Goal: Information Seeking & Learning: Understand process/instructions

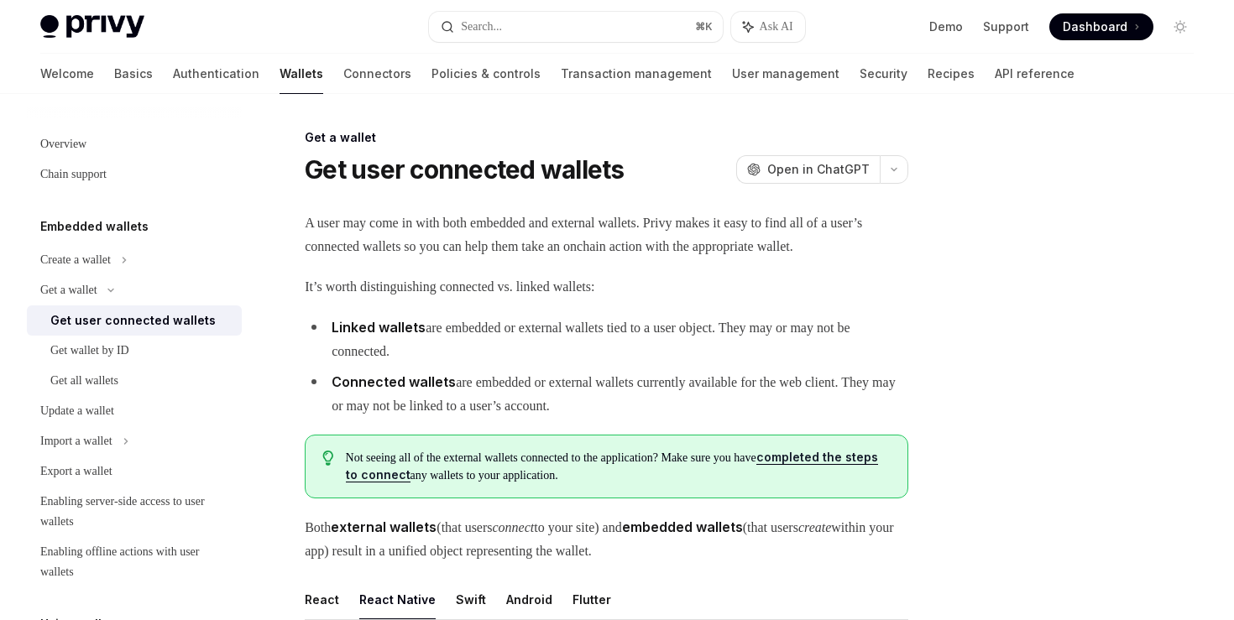
scroll to position [658, 0]
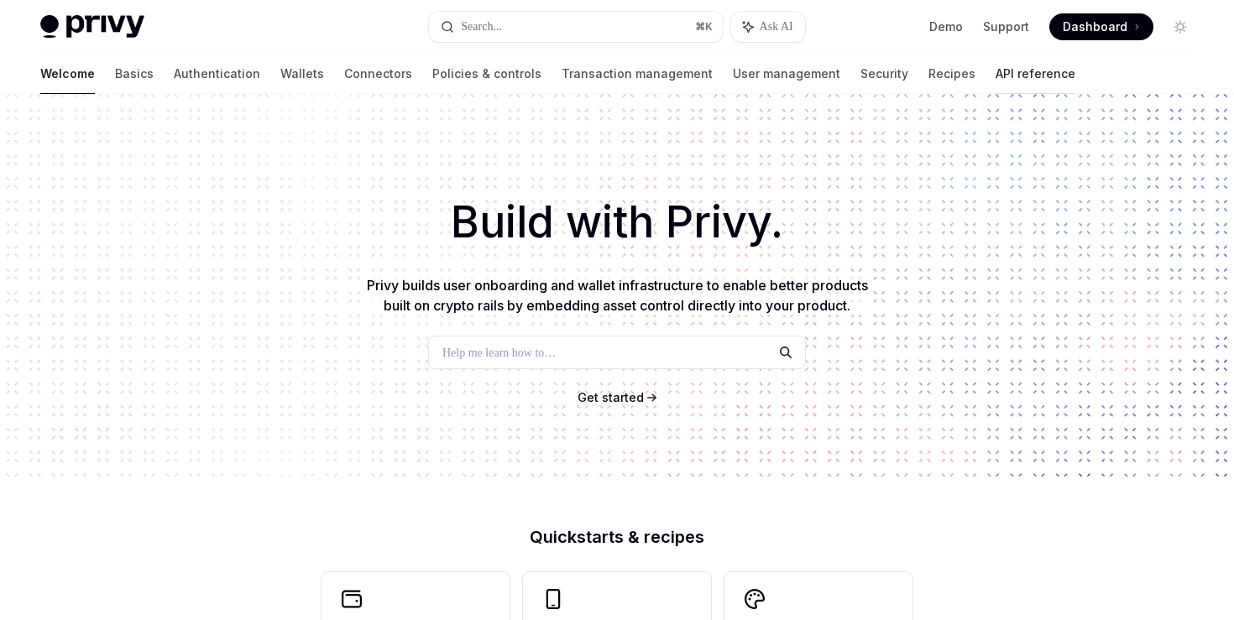
click at [996, 73] on link "API reference" at bounding box center [1036, 74] width 80 height 40
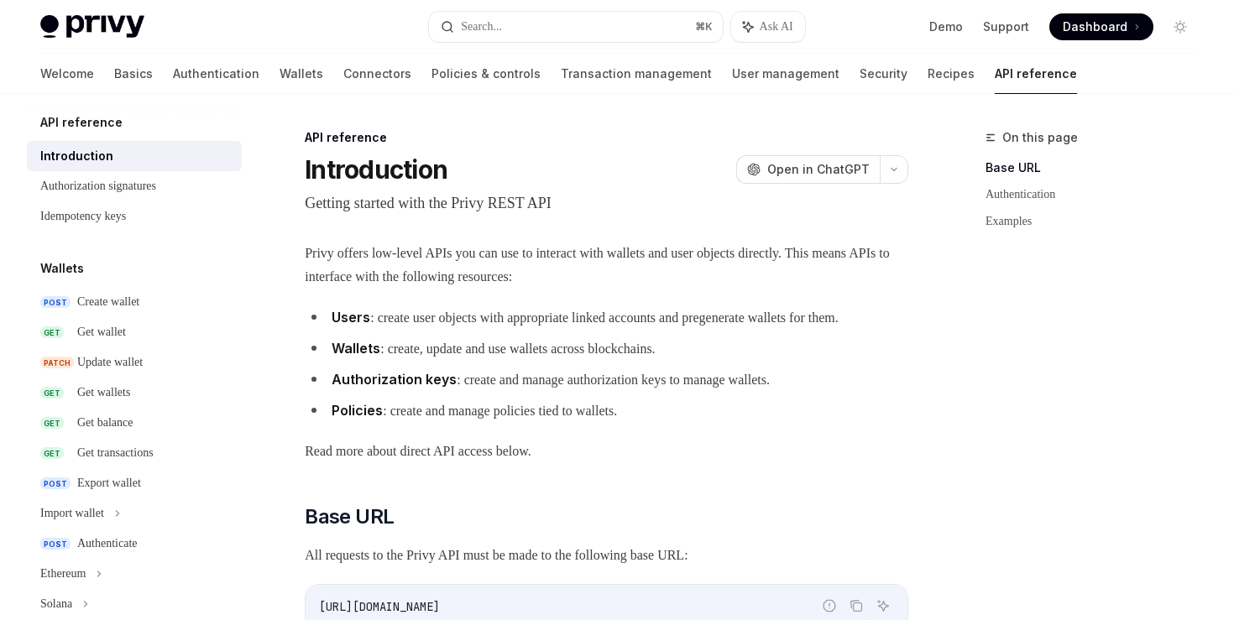
scroll to position [7, 0]
click at [151, 316] on link "POST Create wallet" at bounding box center [134, 304] width 215 height 30
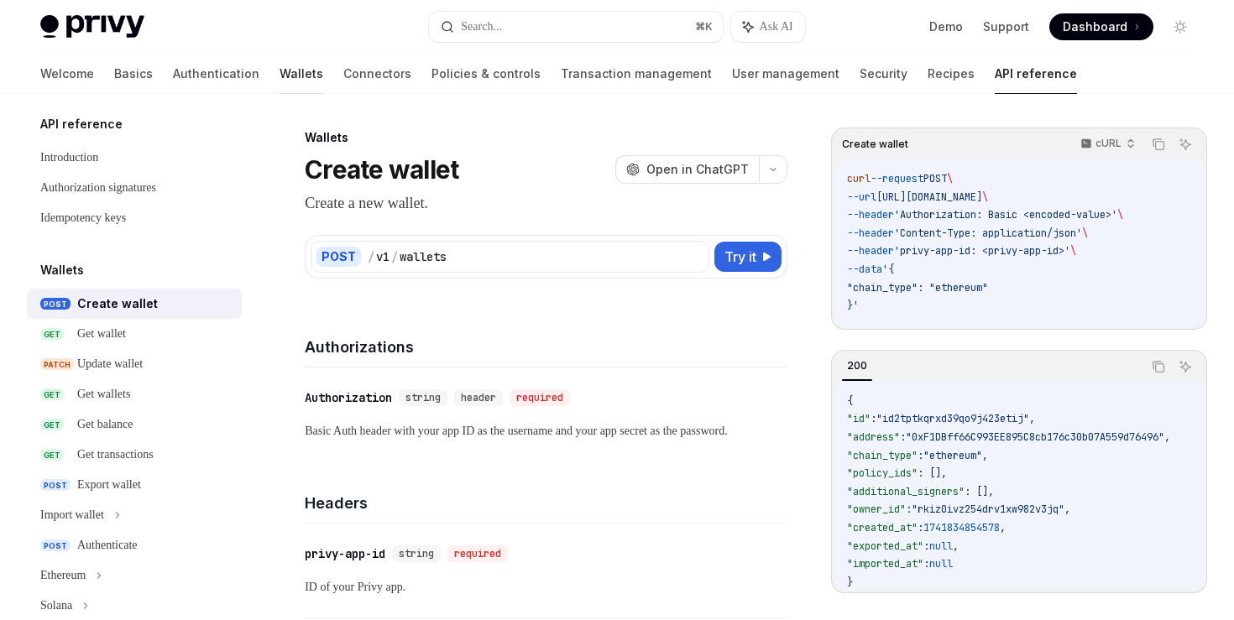
click at [280, 76] on link "Wallets" at bounding box center [302, 74] width 44 height 40
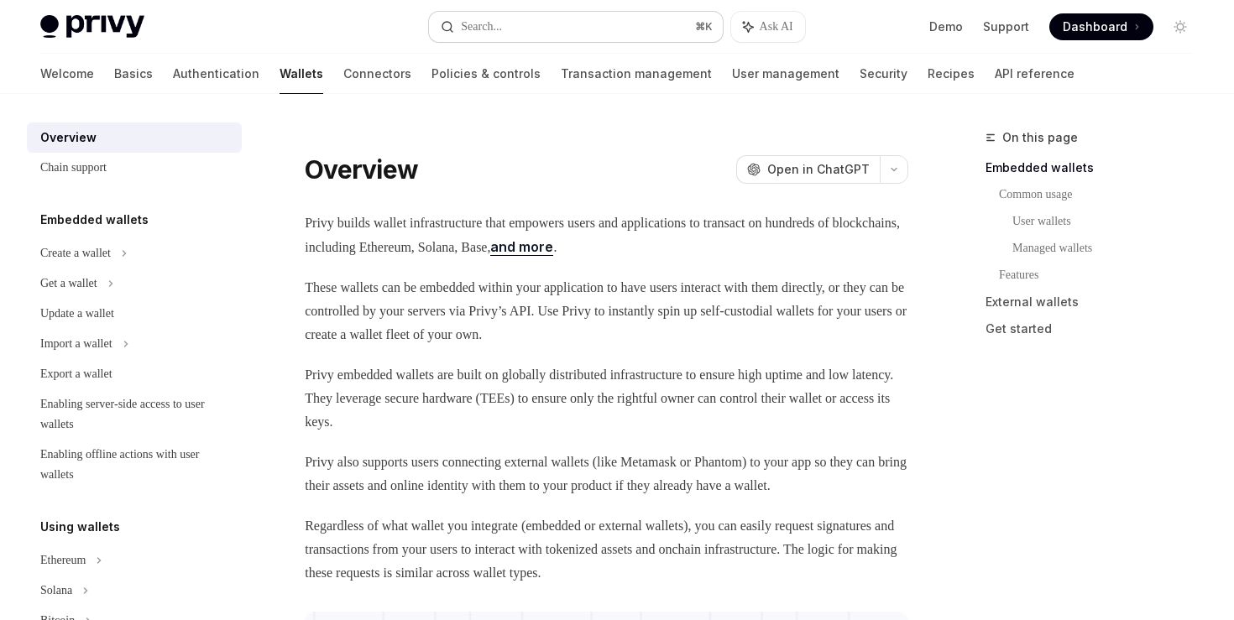
click at [560, 17] on button "Search... ⌘ K" at bounding box center [575, 27] width 293 height 30
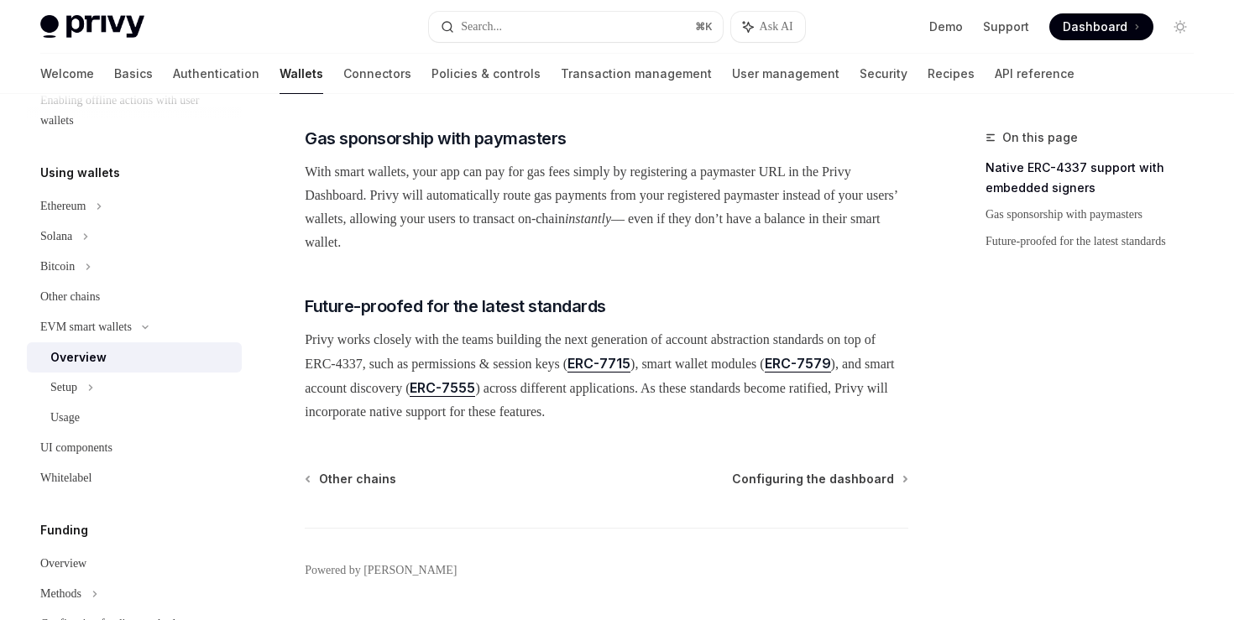
scroll to position [1390, 0]
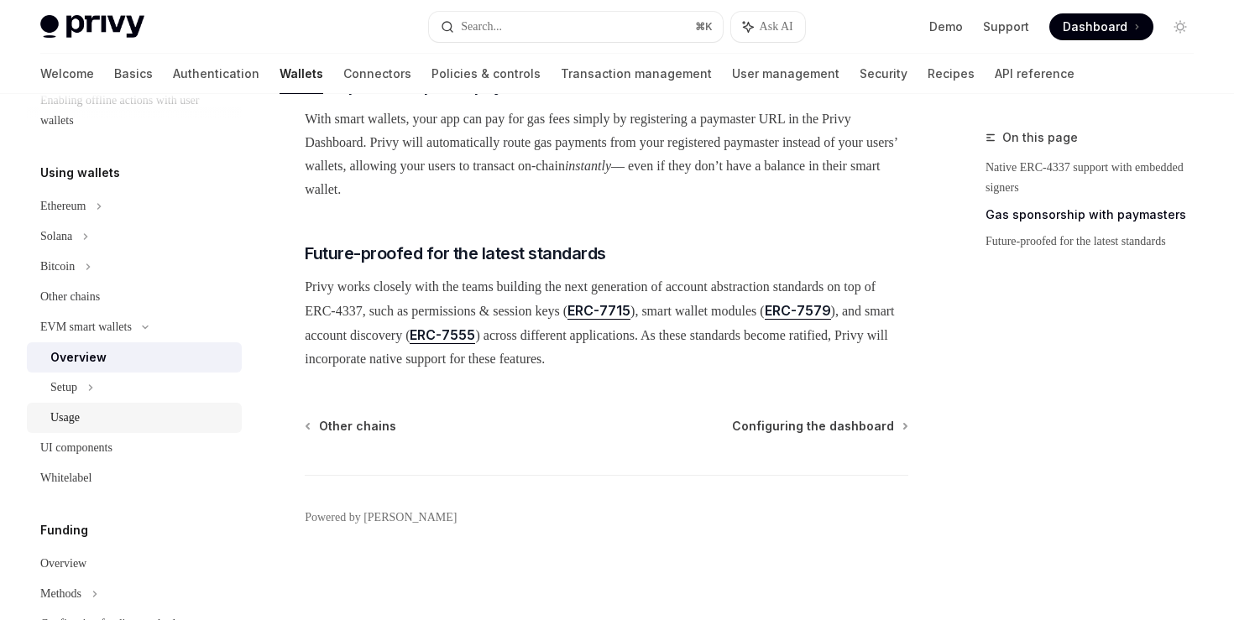
click at [80, 418] on div "Usage" at bounding box center [64, 418] width 29 height 20
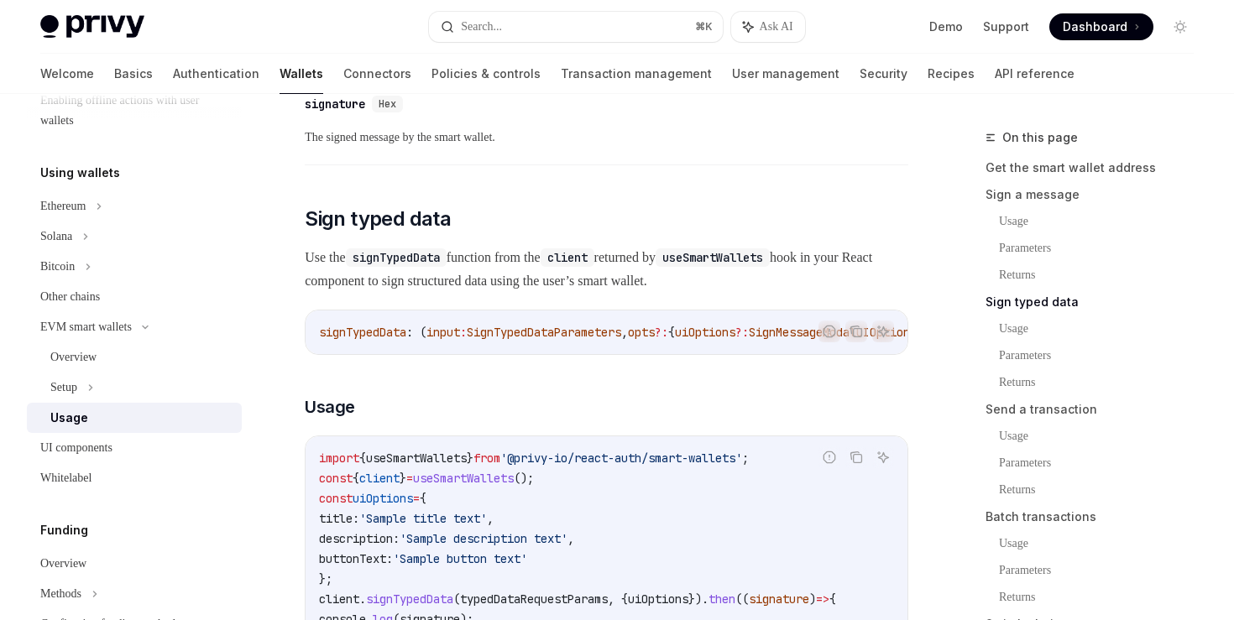
scroll to position [1596, 0]
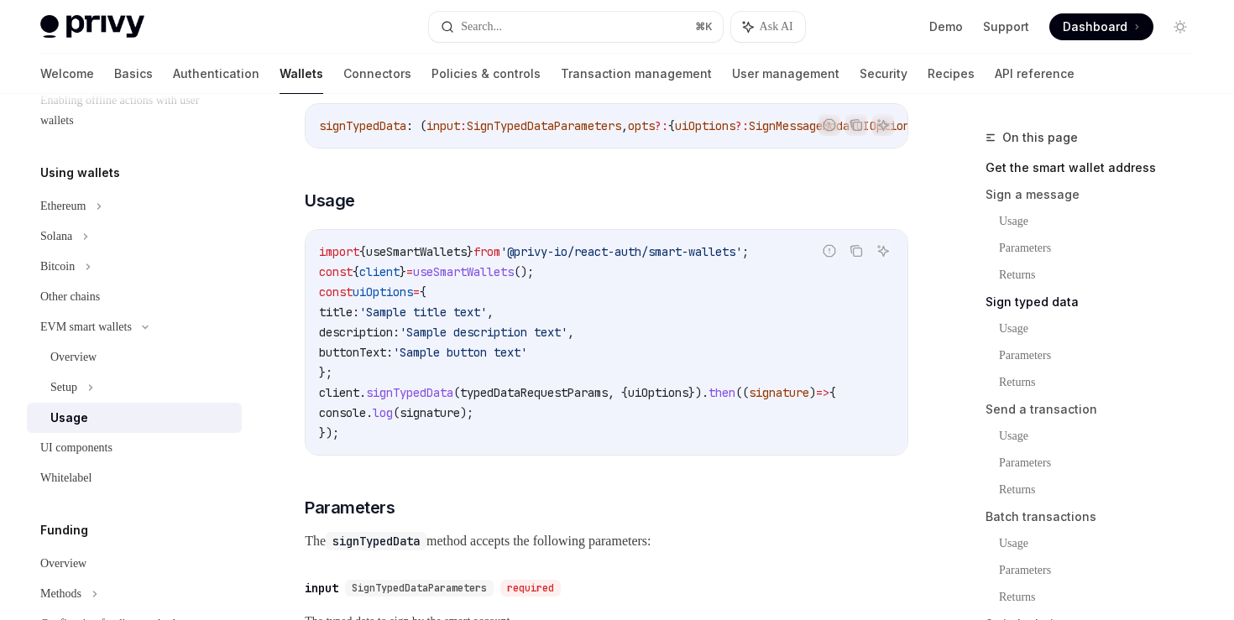
click at [1049, 170] on link "Get the smart wallet address" at bounding box center [1097, 167] width 222 height 27
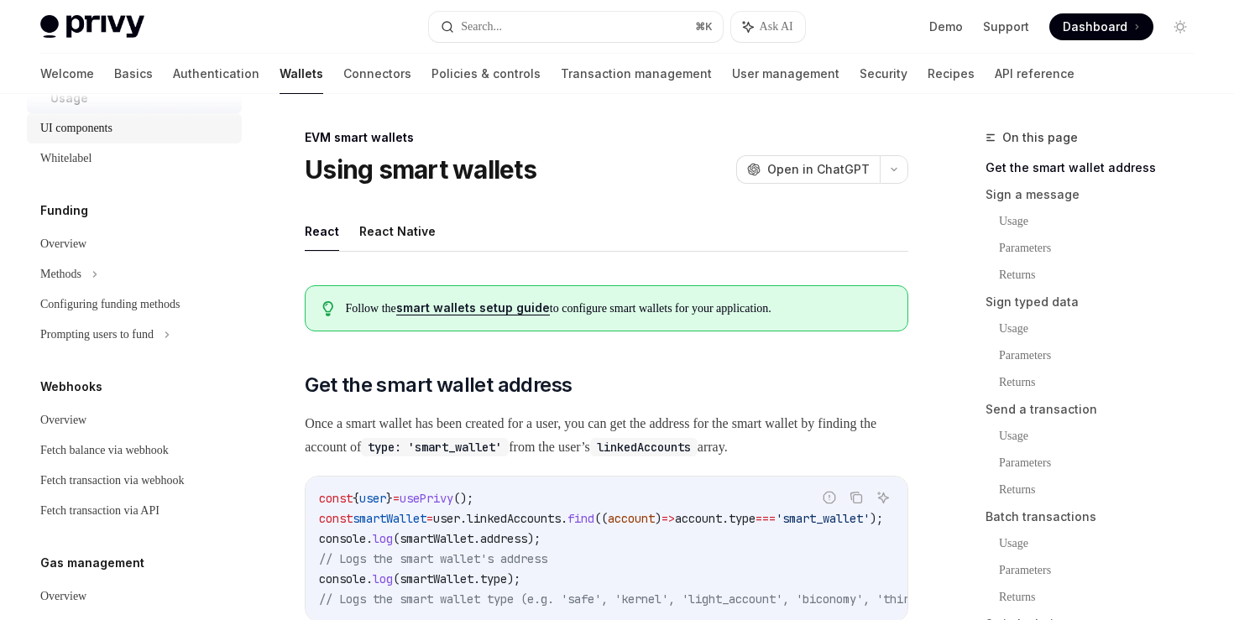
scroll to position [913, 0]
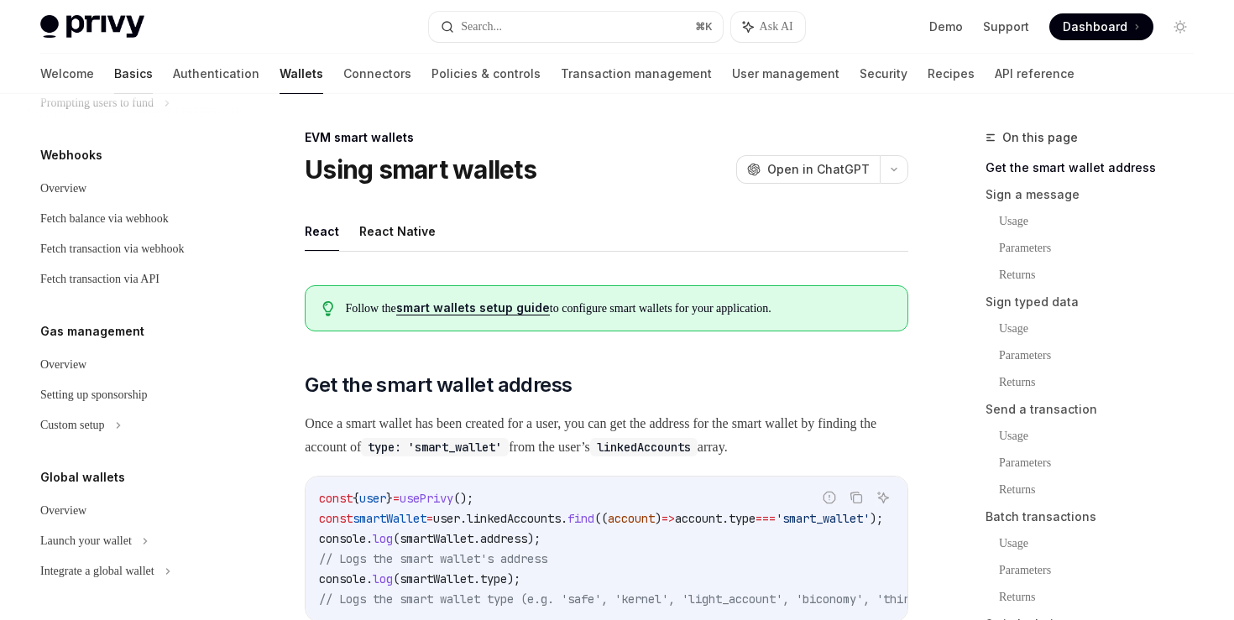
click at [114, 67] on link "Basics" at bounding box center [133, 74] width 39 height 40
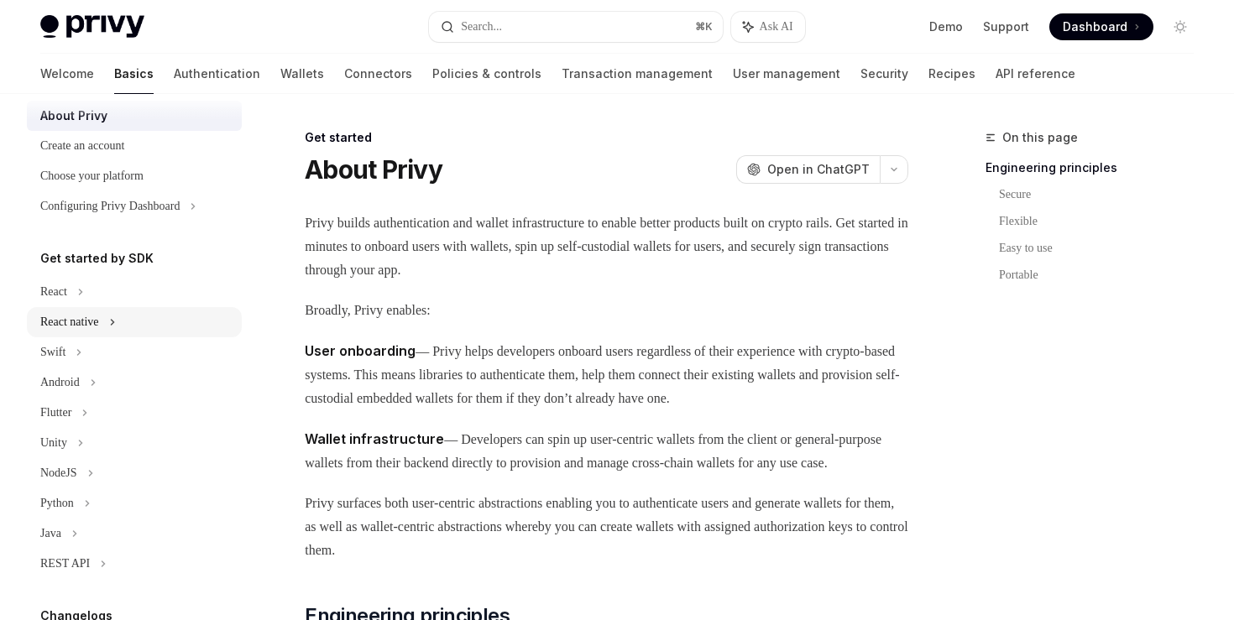
scroll to position [60, 0]
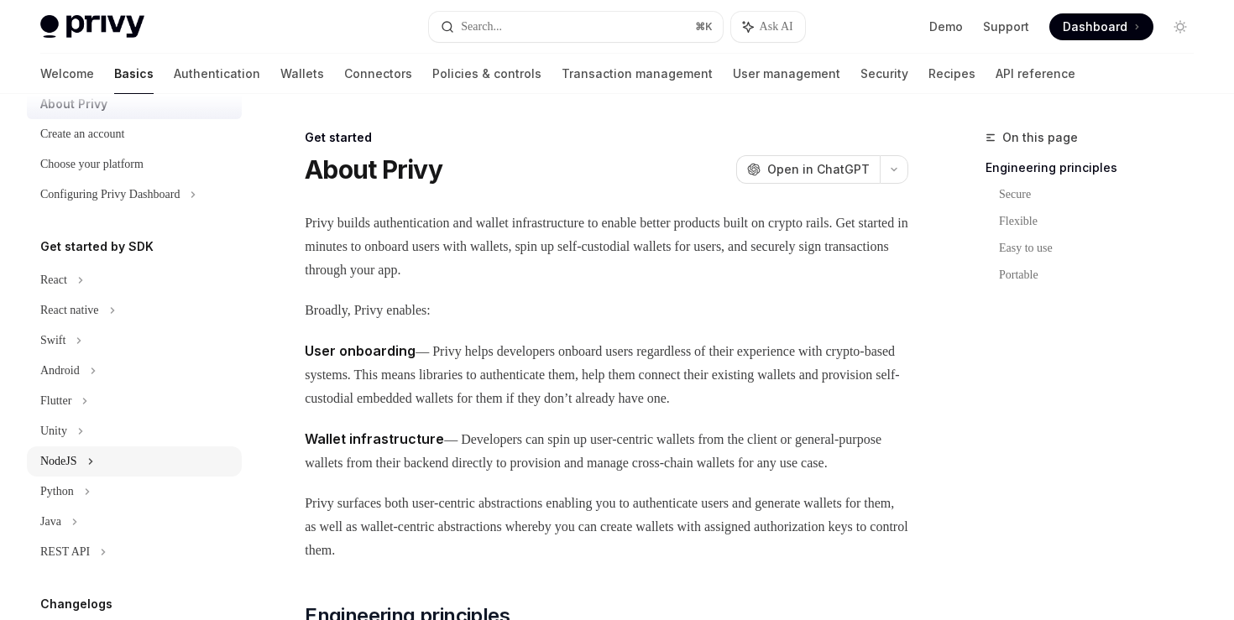
click at [69, 460] on div "NodeJS" at bounding box center [58, 462] width 37 height 20
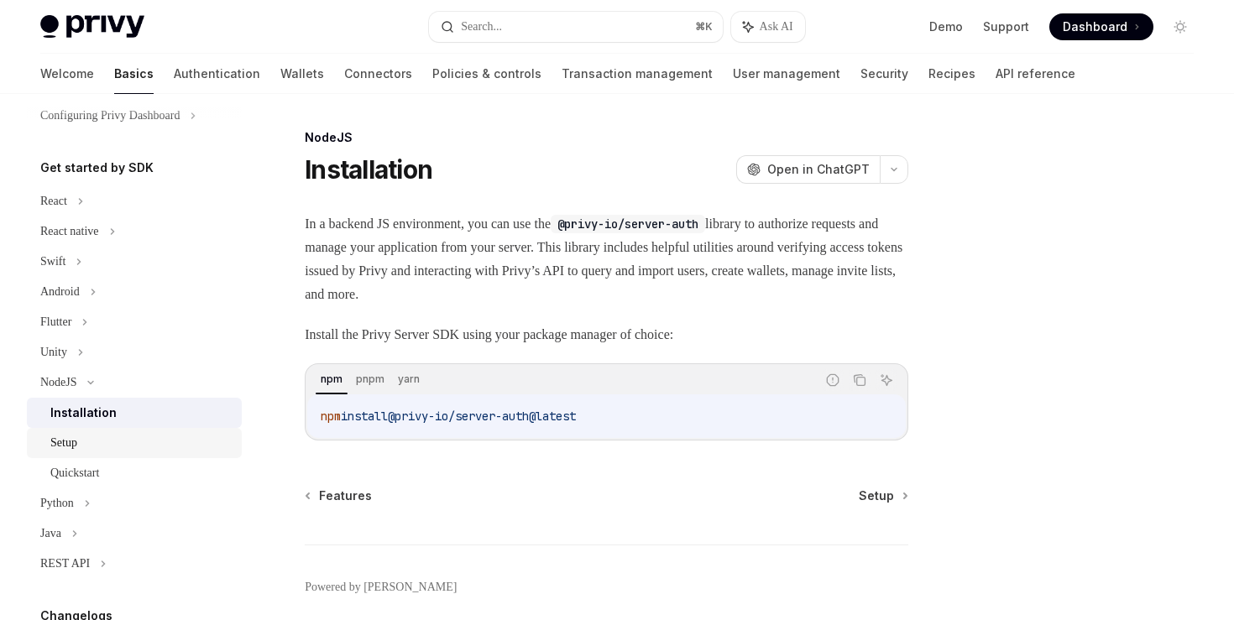
scroll to position [145, 0]
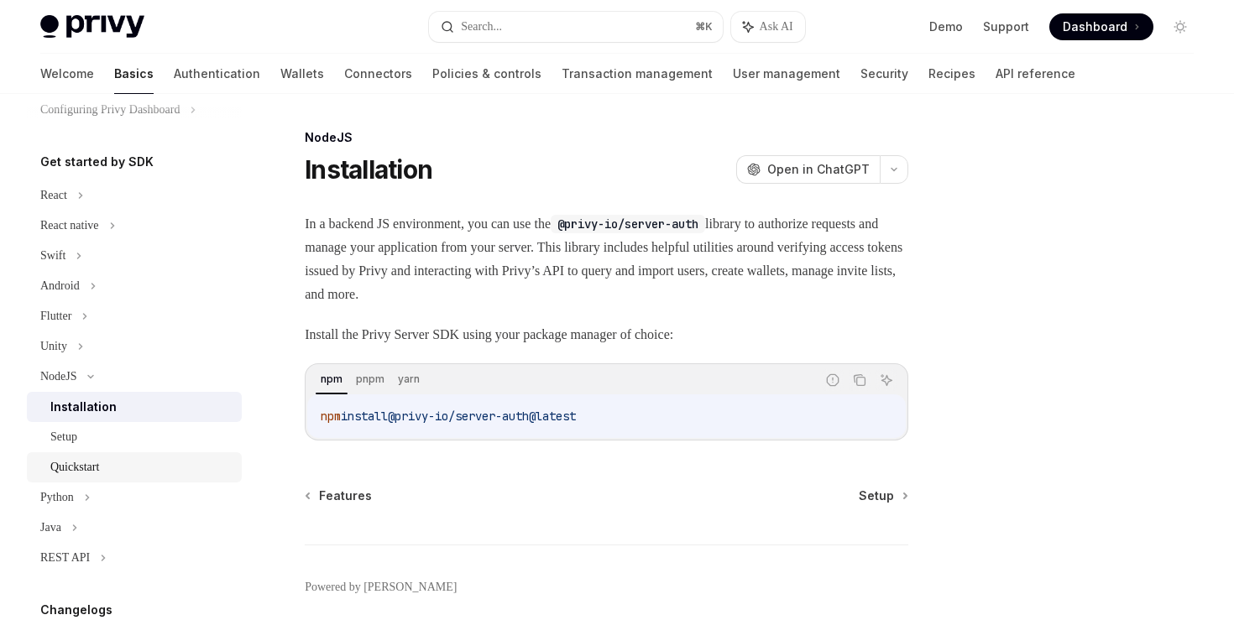
click at [74, 467] on div "Quickstart" at bounding box center [74, 468] width 49 height 20
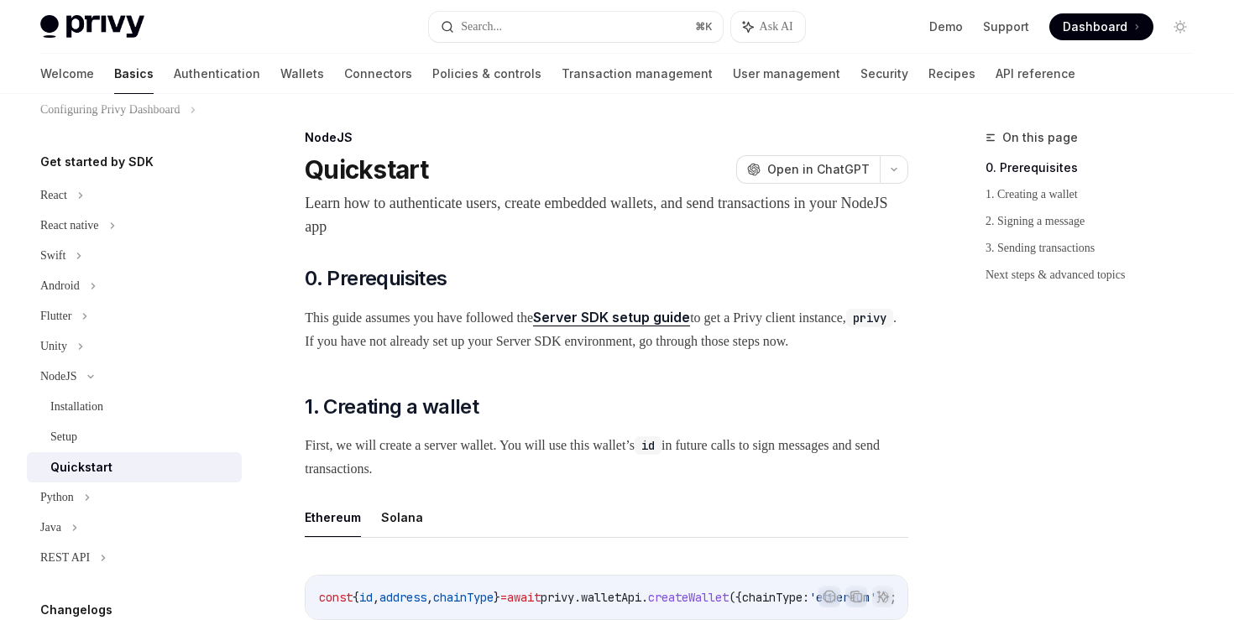
click at [646, 316] on link "Server SDK setup guide" at bounding box center [611, 318] width 157 height 18
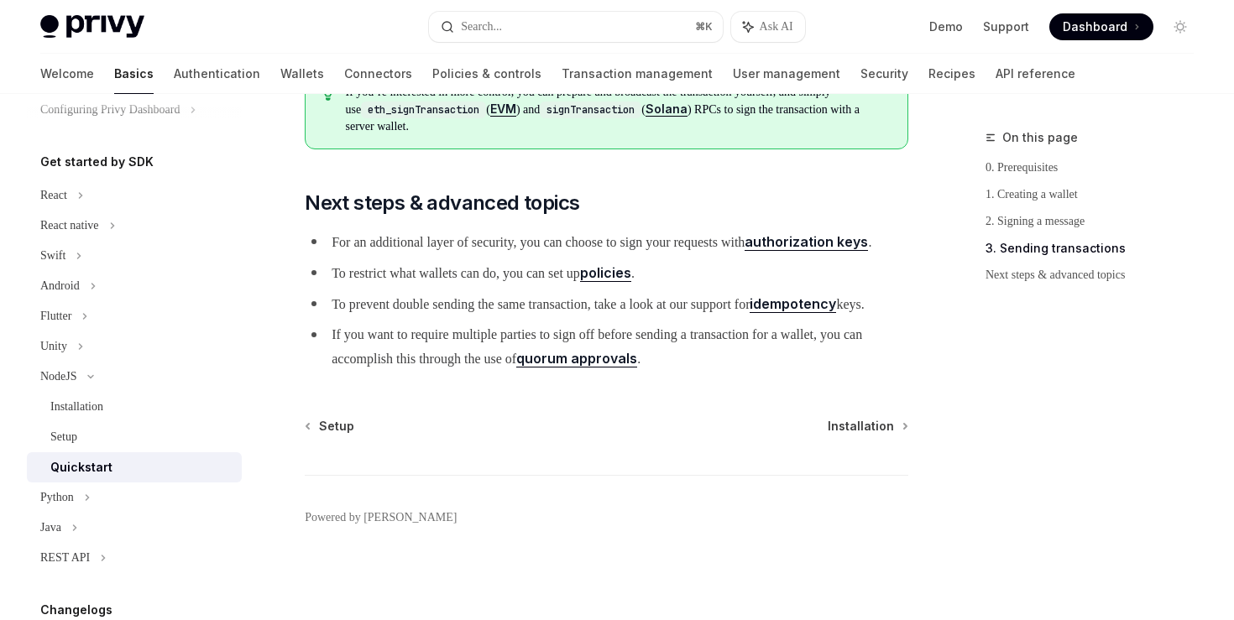
scroll to position [1896, 0]
click at [870, 430] on span "Installation" at bounding box center [861, 426] width 66 height 17
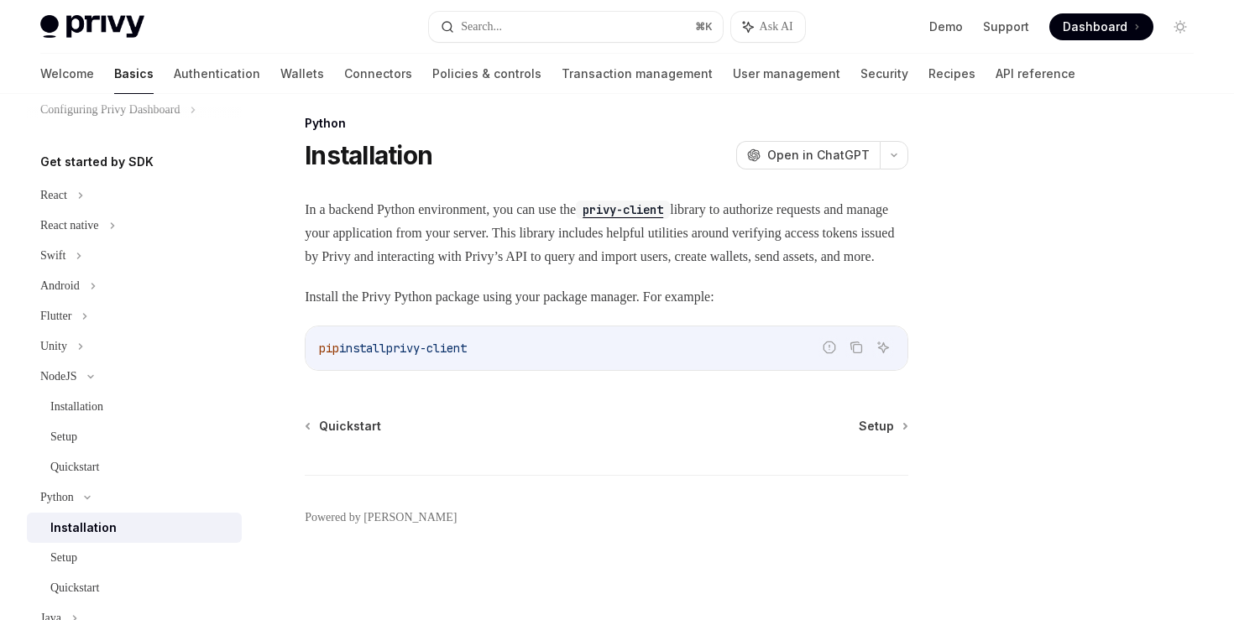
scroll to position [37, 0]
click at [70, 410] on div "Installation" at bounding box center [76, 407] width 53 height 20
type textarea "*"
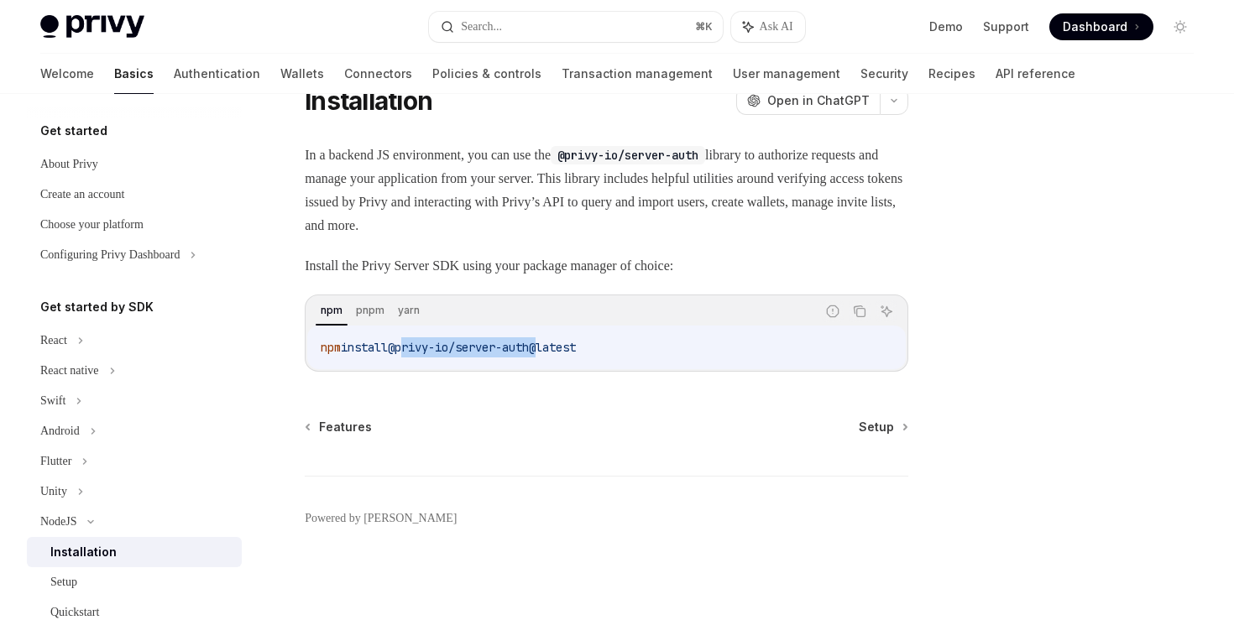
drag, startPoint x: 412, startPoint y: 348, endPoint x: 552, endPoint y: 347, distance: 140.2
click at [552, 347] on span "@privy-io/server-auth@latest" at bounding box center [482, 347] width 188 height 15
copy span "privy-io/server-auth"
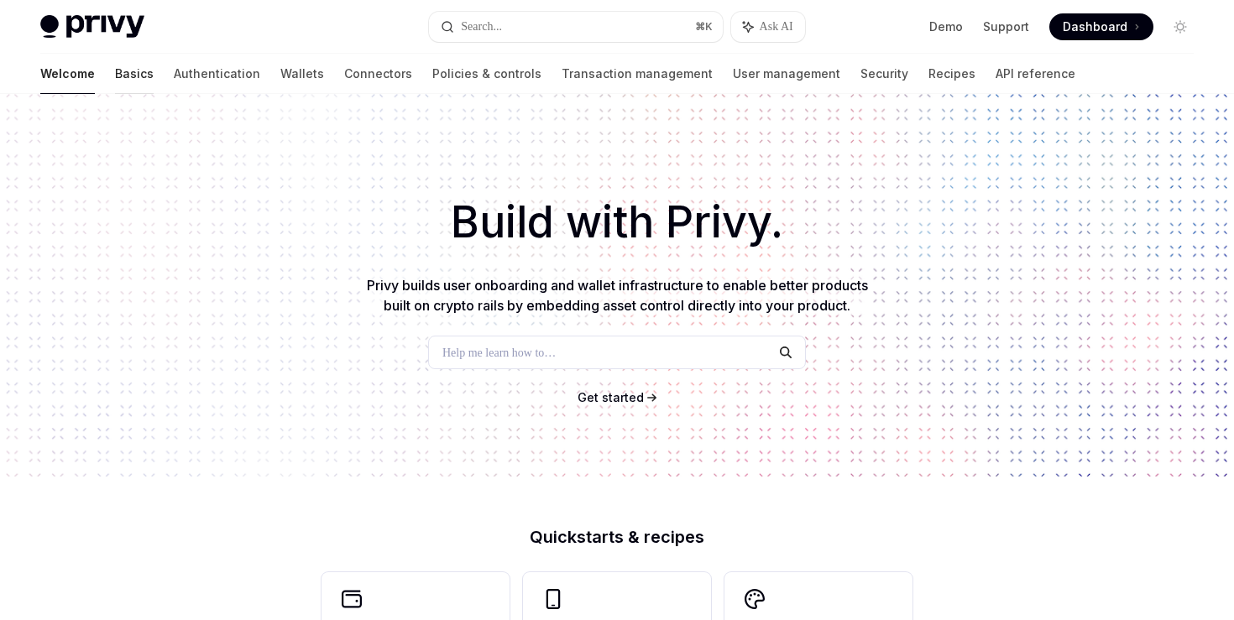
click at [115, 79] on link "Basics" at bounding box center [134, 74] width 39 height 40
type textarea "*"
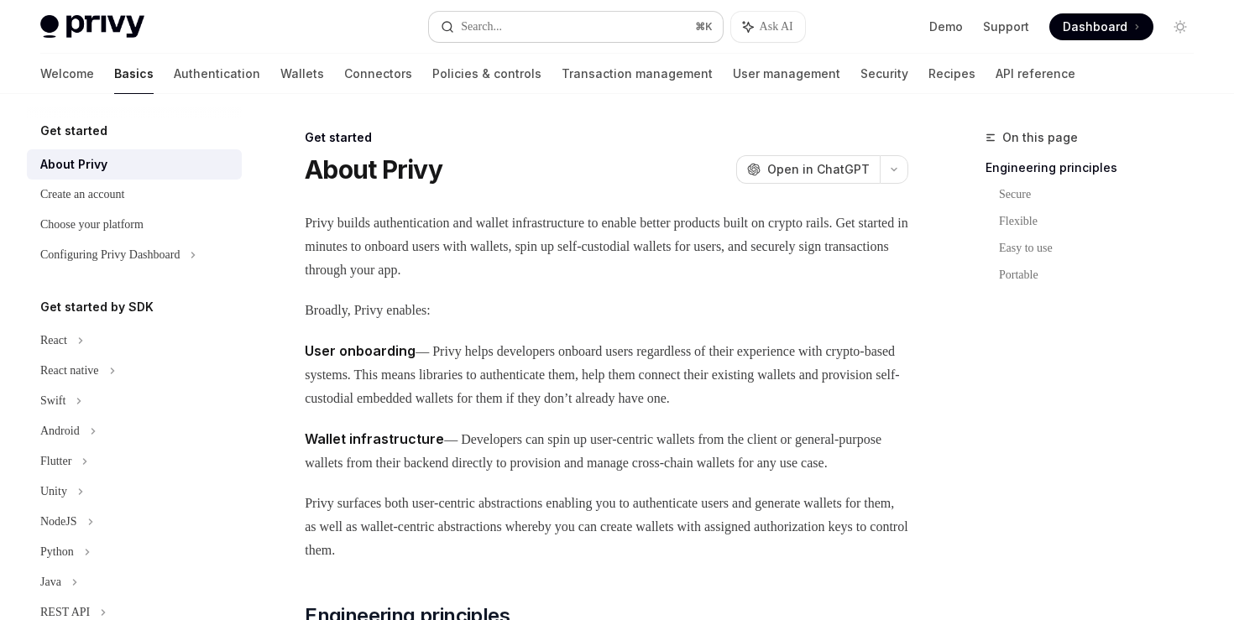
click at [522, 24] on button "Search... ⌘ K" at bounding box center [575, 27] width 293 height 30
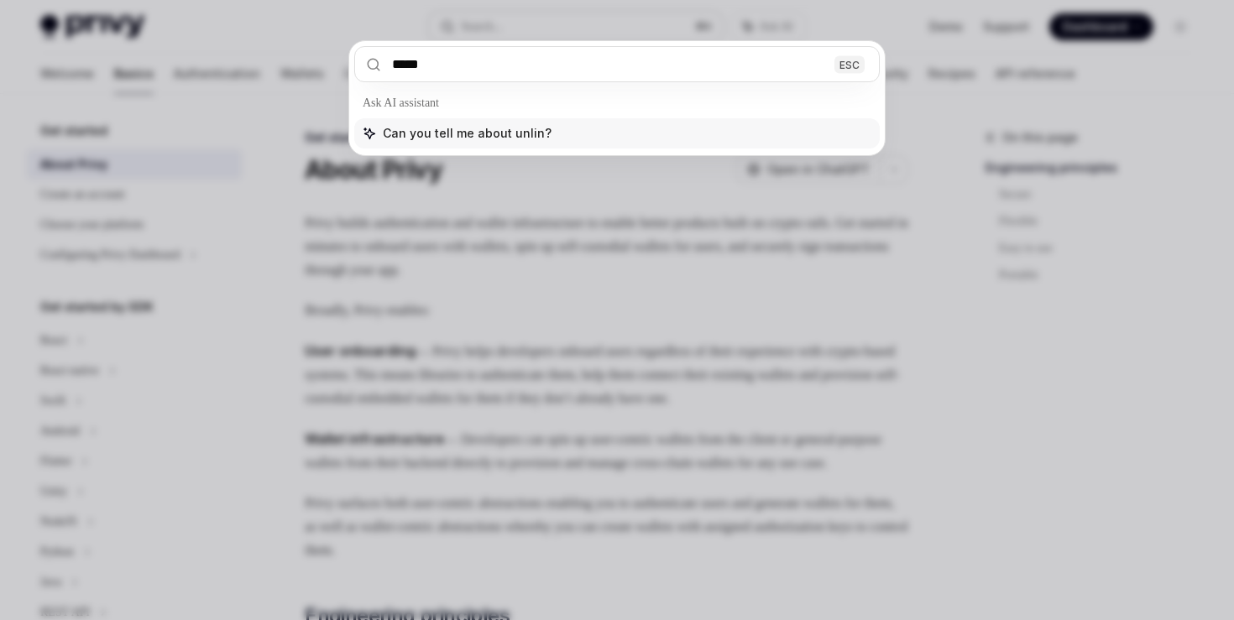
type input "******"
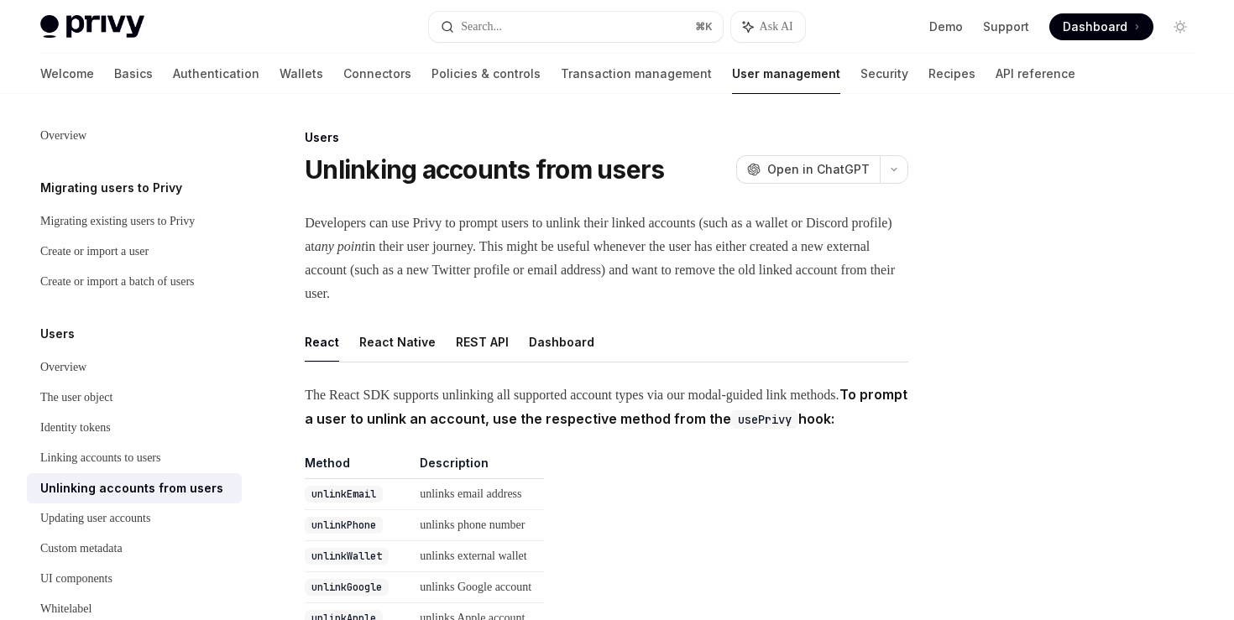
scroll to position [94, 0]
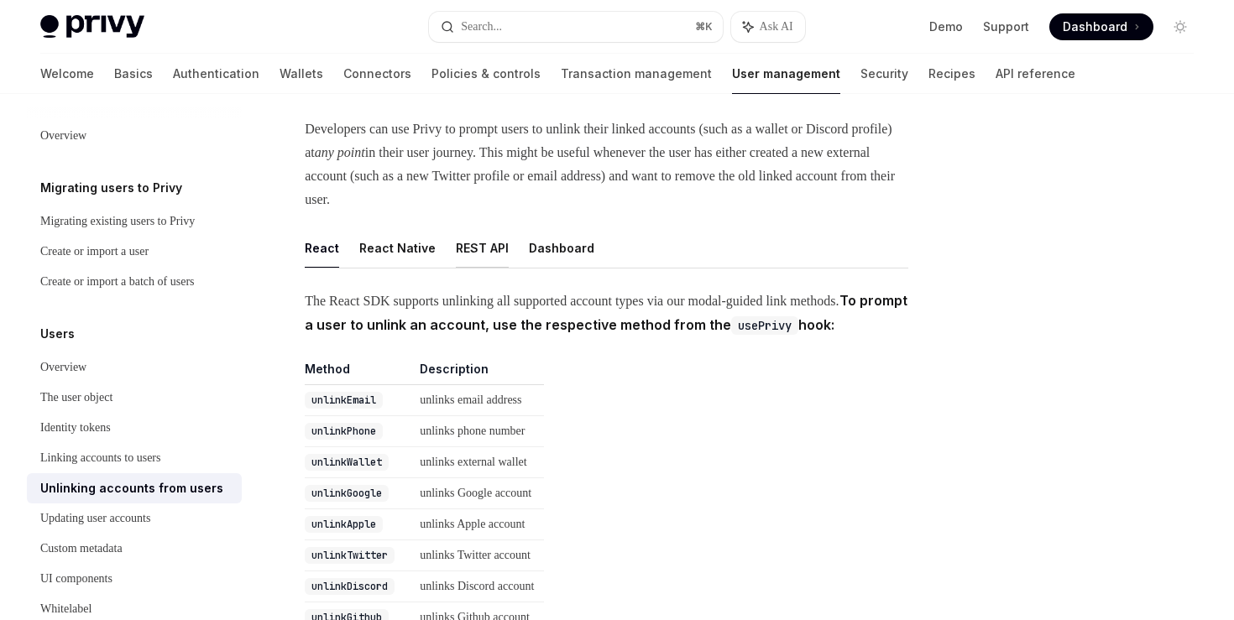
click at [484, 248] on button "REST API" at bounding box center [482, 247] width 53 height 39
type textarea "*"
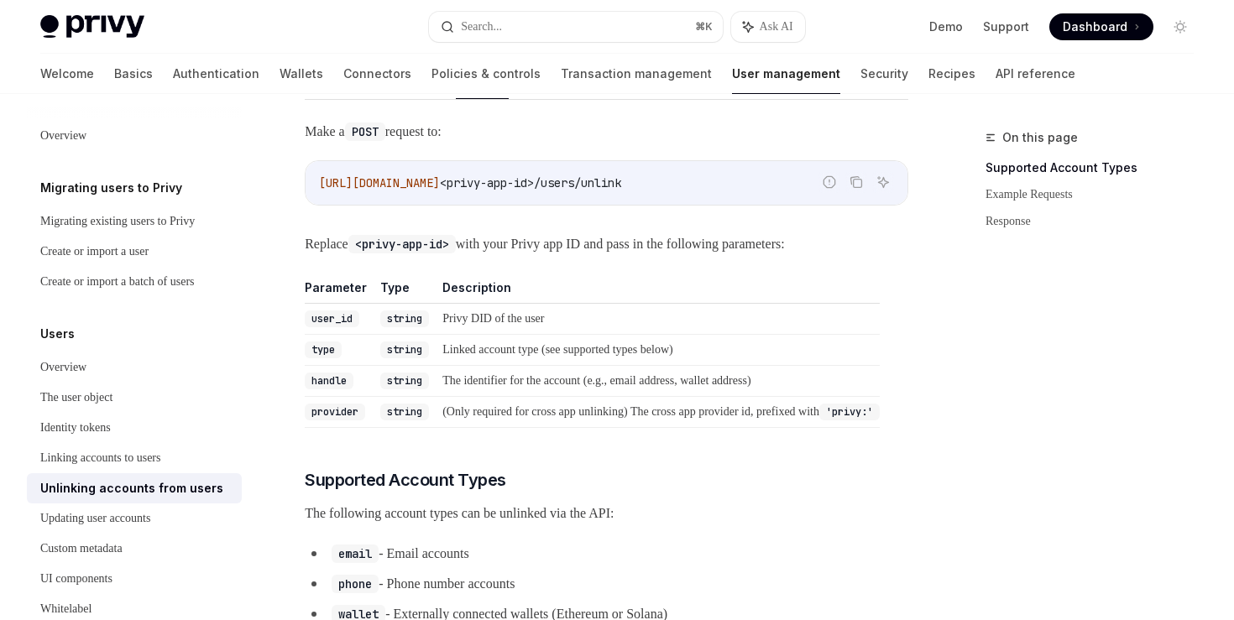
scroll to position [272, 0]
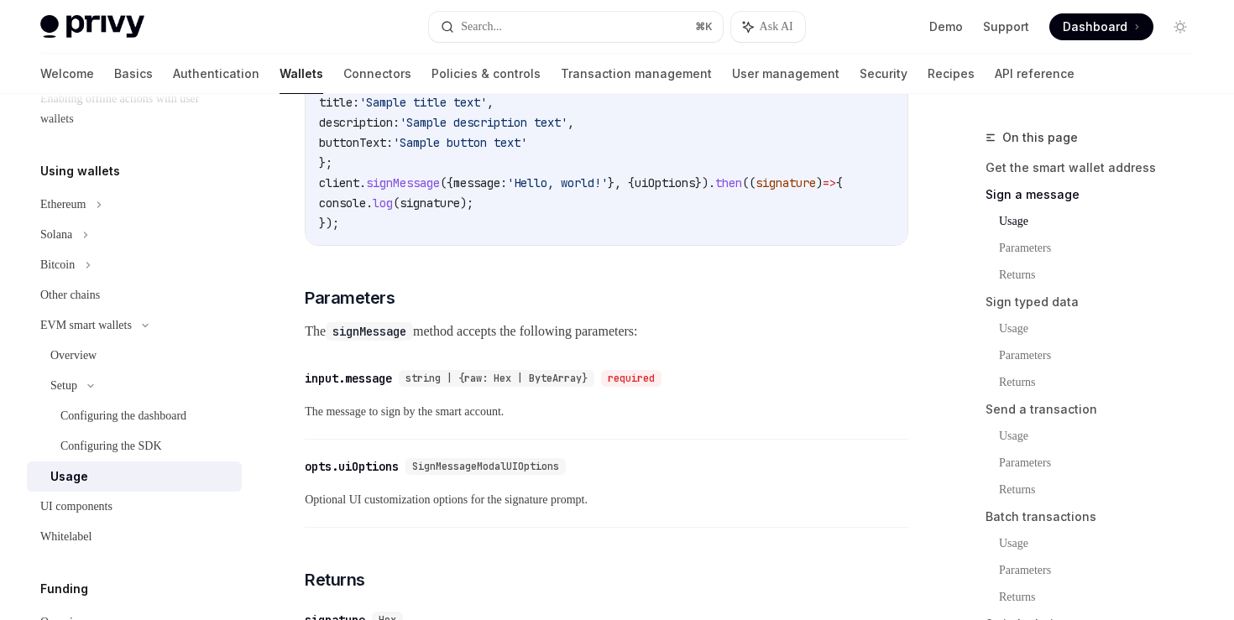
scroll to position [1002, 0]
